Goal: Obtain resource: Download file/media

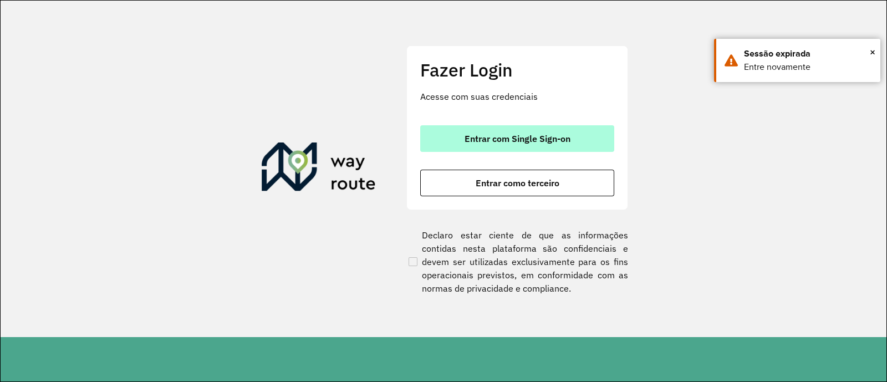
click at [549, 151] on button "Entrar com Single Sign-on" at bounding box center [517, 138] width 194 height 27
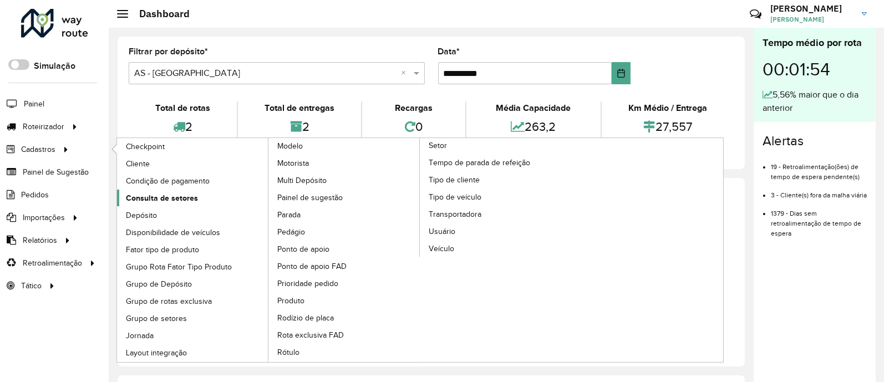
click at [164, 191] on link "Consulta de setores" at bounding box center [193, 198] width 152 height 17
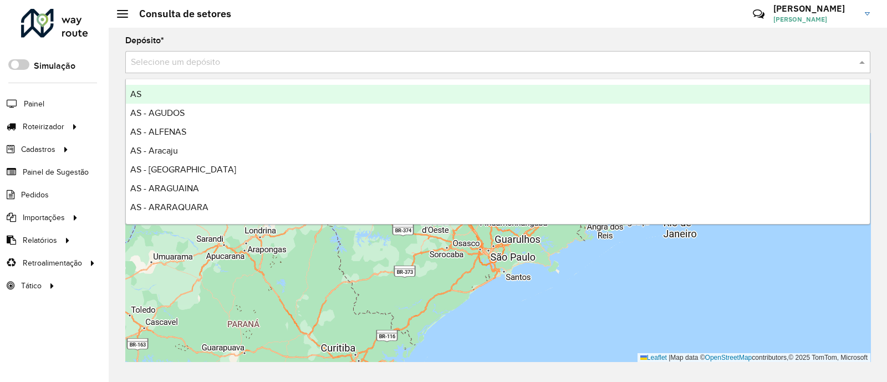
click at [174, 69] on div "Selecione um depósito" at bounding box center [497, 62] width 745 height 22
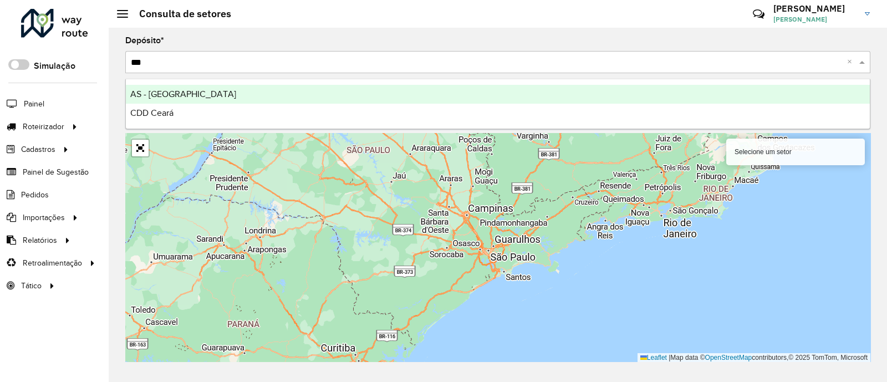
type input "****"
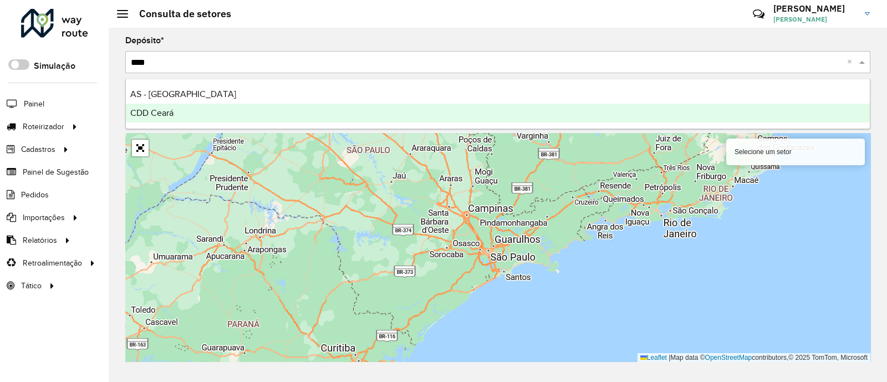
click at [190, 106] on div "CDD Ceará" at bounding box center [498, 113] width 744 height 19
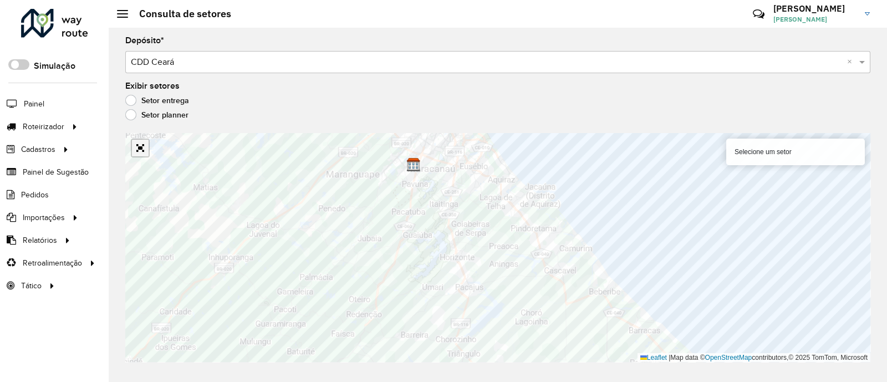
click at [141, 140] on link "Abrir mapa em tela cheia" at bounding box center [140, 148] width 17 height 17
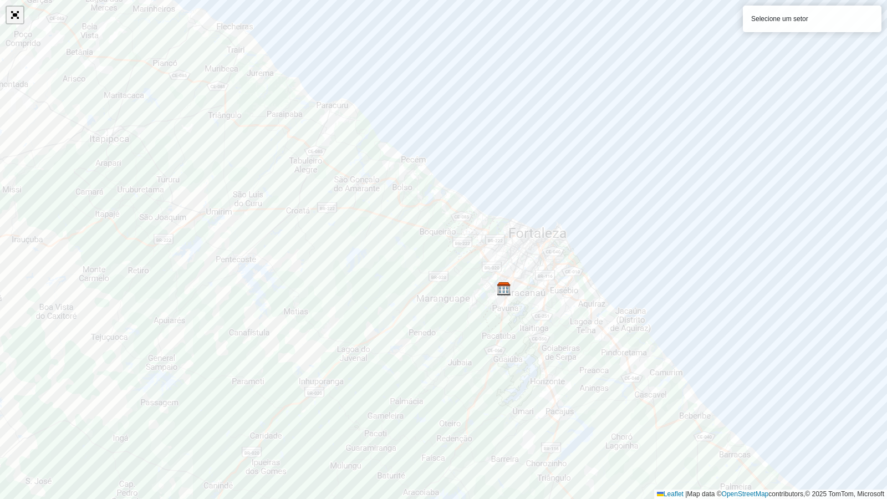
click at [11, 8] on link "Abrir mapa em tela cheia" at bounding box center [15, 15] width 17 height 17
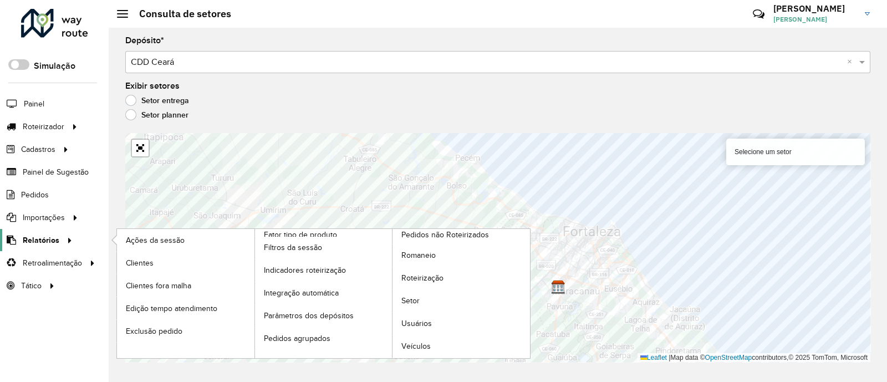
click at [68, 241] on icon at bounding box center [67, 239] width 9 height 17
click at [136, 264] on span "Clientes" at bounding box center [141, 263] width 30 height 12
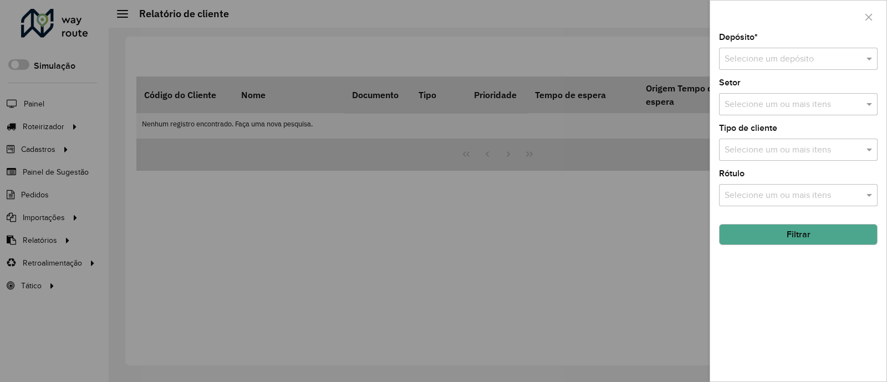
click at [773, 54] on input "text" at bounding box center [787, 59] width 125 height 13
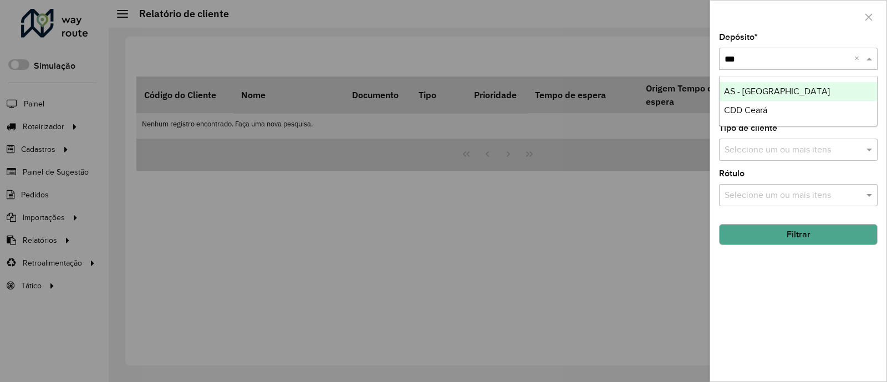
type input "****"
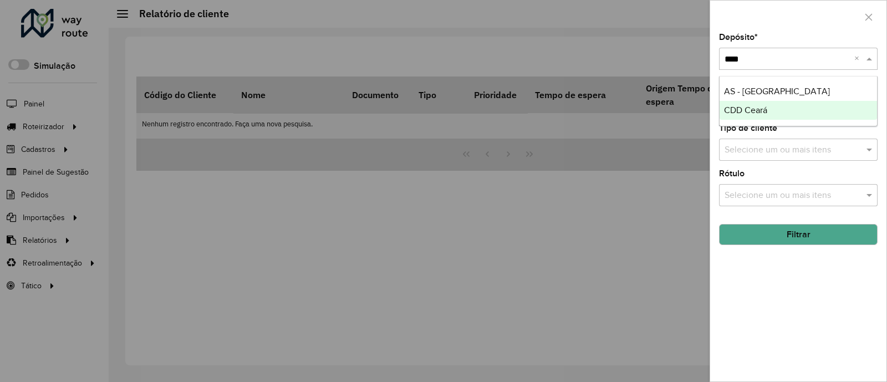
click at [765, 108] on span "CDD Ceará" at bounding box center [745, 109] width 43 height 9
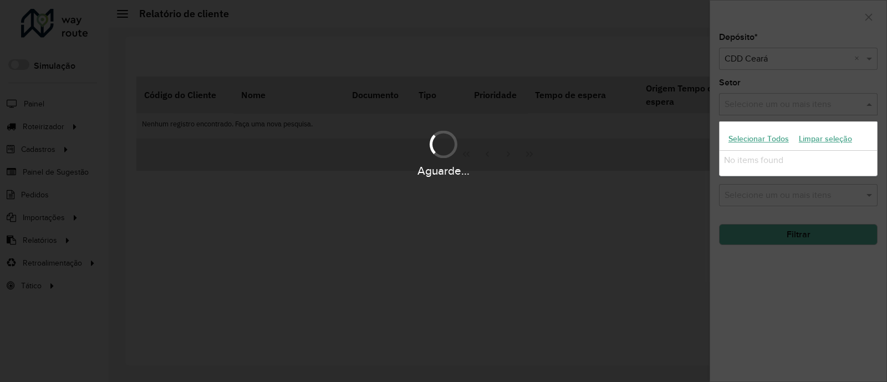
click at [765, 108] on hb-app "Aguarde... Pop-up bloqueado! Seu navegador bloqueou automáticamente a abertura …" at bounding box center [443, 191] width 887 height 382
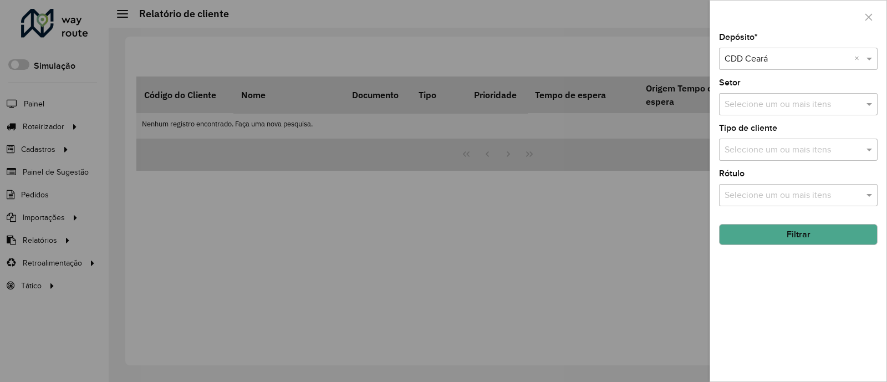
click at [798, 227] on button "Filtrar" at bounding box center [798, 234] width 159 height 21
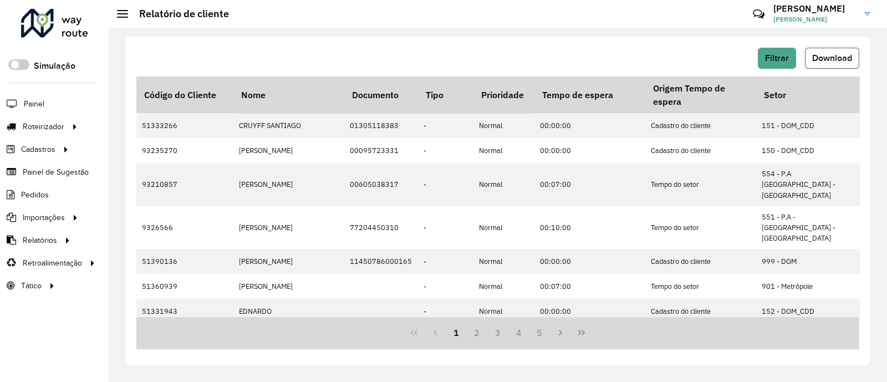
click at [829, 54] on span "Download" at bounding box center [832, 57] width 40 height 9
click at [569, 17] on hb-header "Relatório de cliente Críticas? Dúvidas? Elogios? Sugestões? Entre em contato co…" at bounding box center [498, 14] width 778 height 28
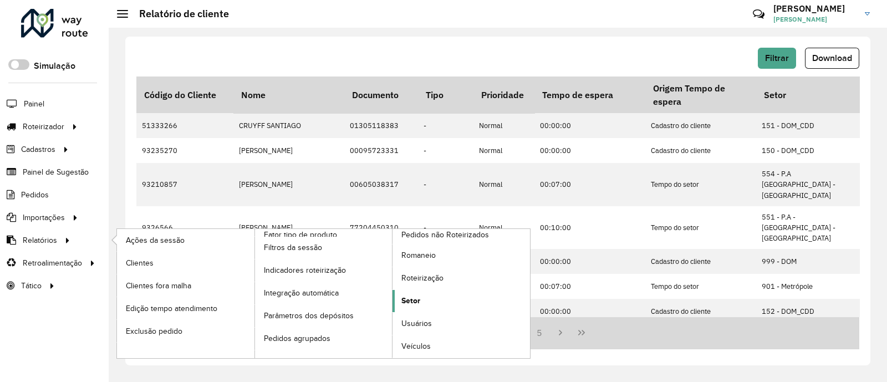
click at [404, 303] on span "Setor" at bounding box center [410, 301] width 19 height 12
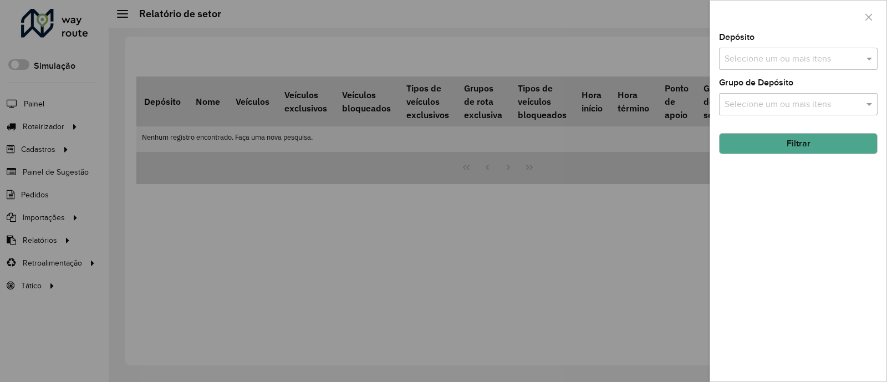
click at [787, 56] on input "text" at bounding box center [793, 59] width 142 height 13
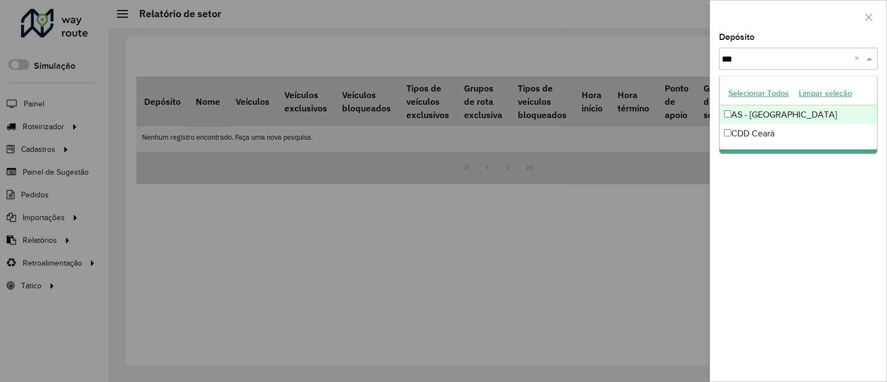
type input "****"
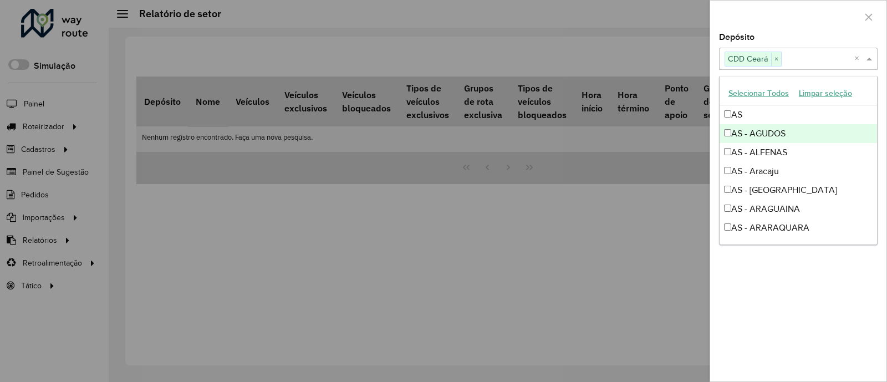
click at [814, 24] on div at bounding box center [798, 17] width 176 height 33
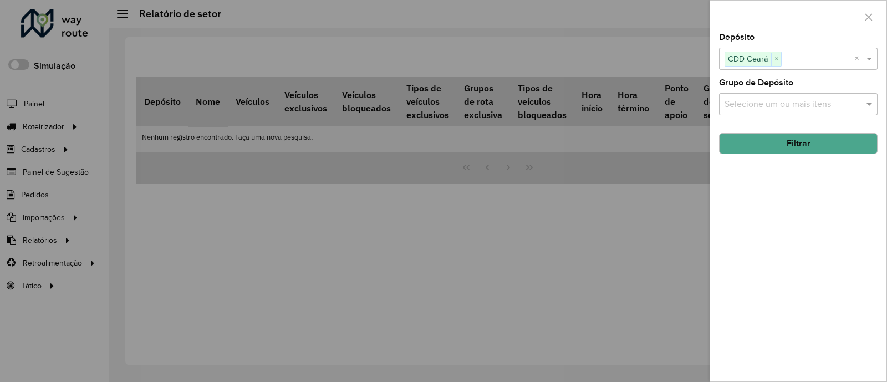
click at [822, 139] on button "Filtrar" at bounding box center [798, 143] width 159 height 21
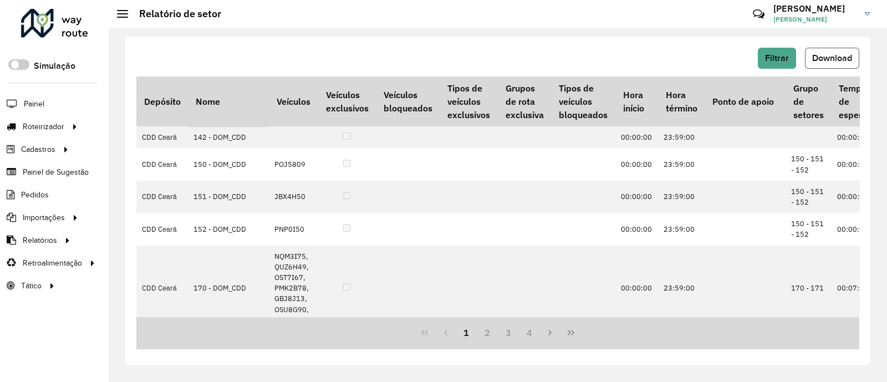
click at [834, 61] on span "Download" at bounding box center [832, 57] width 40 height 9
